Goal: Complete application form: Complete application form

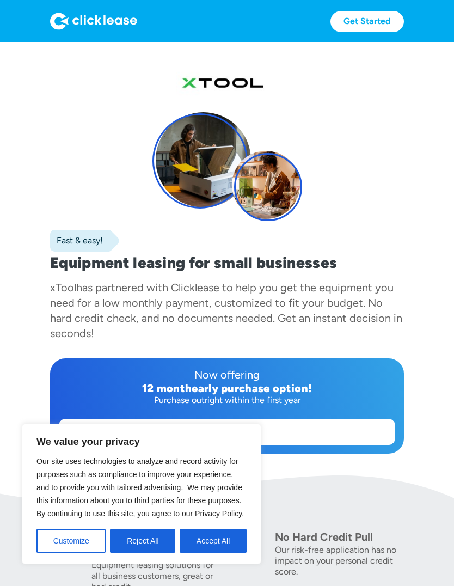
click at [205, 539] on button "Accept All" at bounding box center [213, 541] width 67 height 24
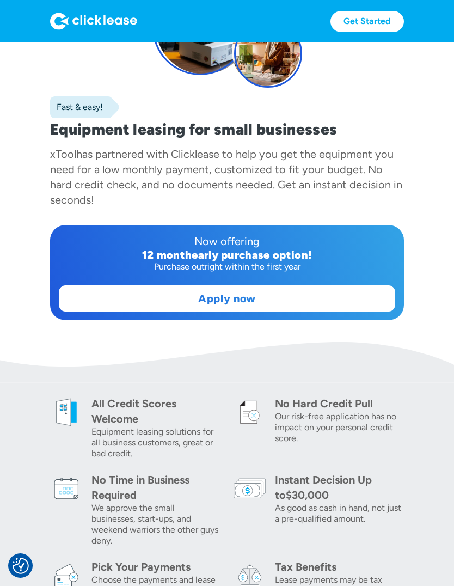
scroll to position [145, 0]
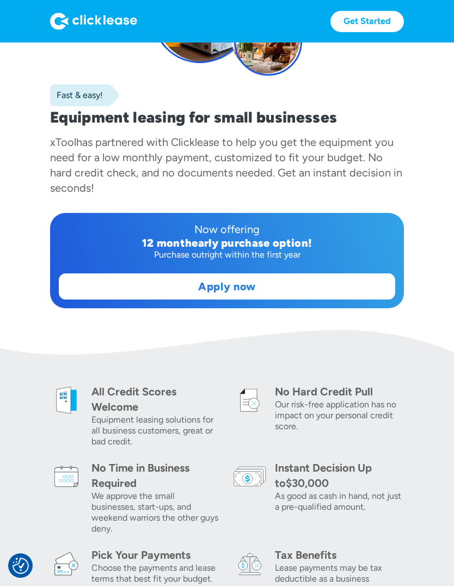
click at [273, 287] on link "Apply now" at bounding box center [227, 286] width 336 height 25
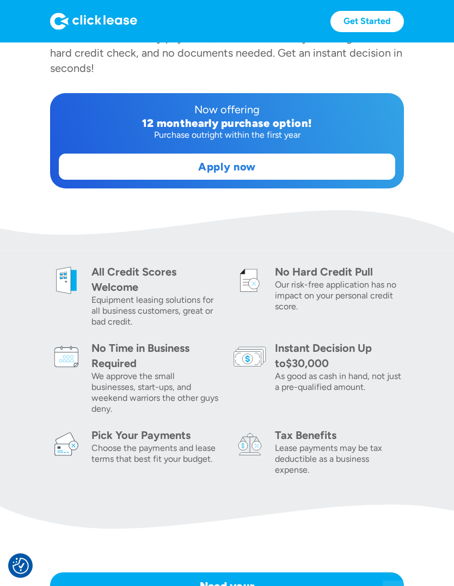
scroll to position [266, 0]
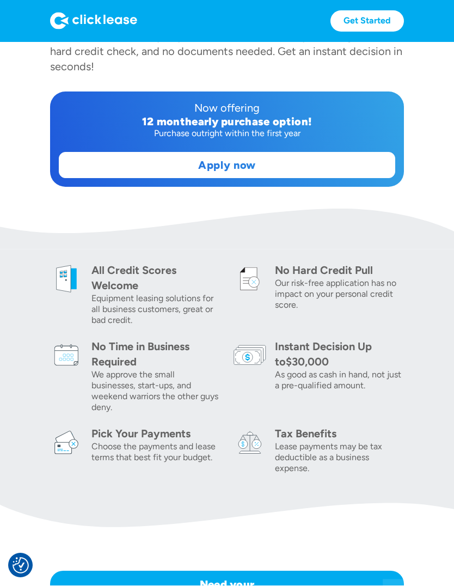
click at [242, 161] on link "Apply now" at bounding box center [227, 165] width 336 height 25
